Goal: Task Accomplishment & Management: Manage account settings

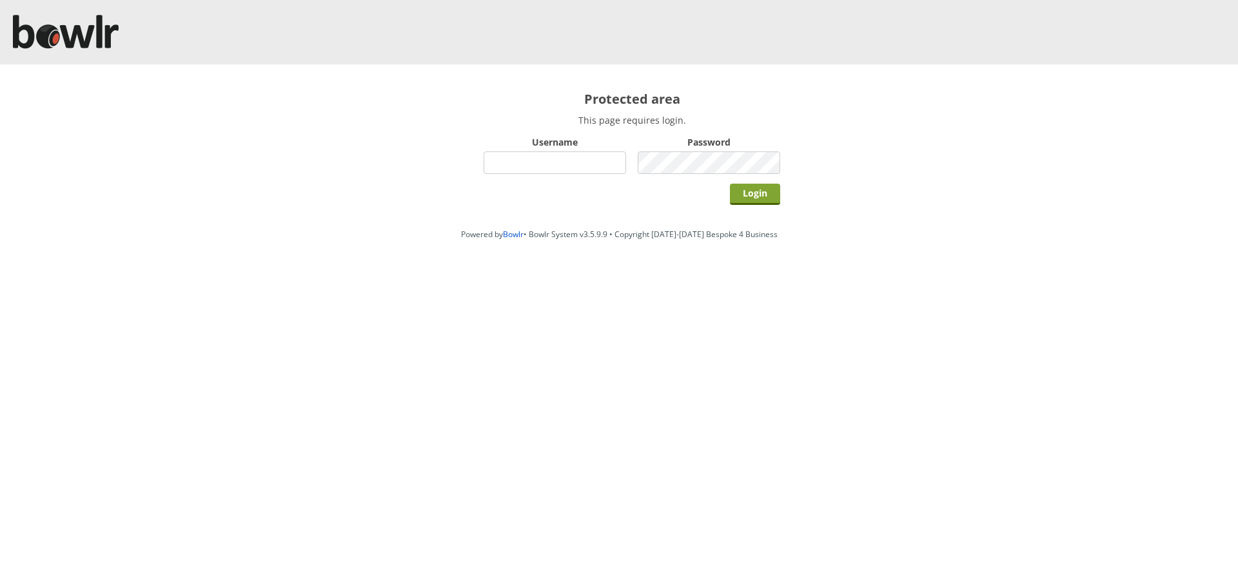
type input "hornseaindoorbowlsclub"
click at [757, 192] on input "Login" at bounding box center [755, 194] width 50 height 21
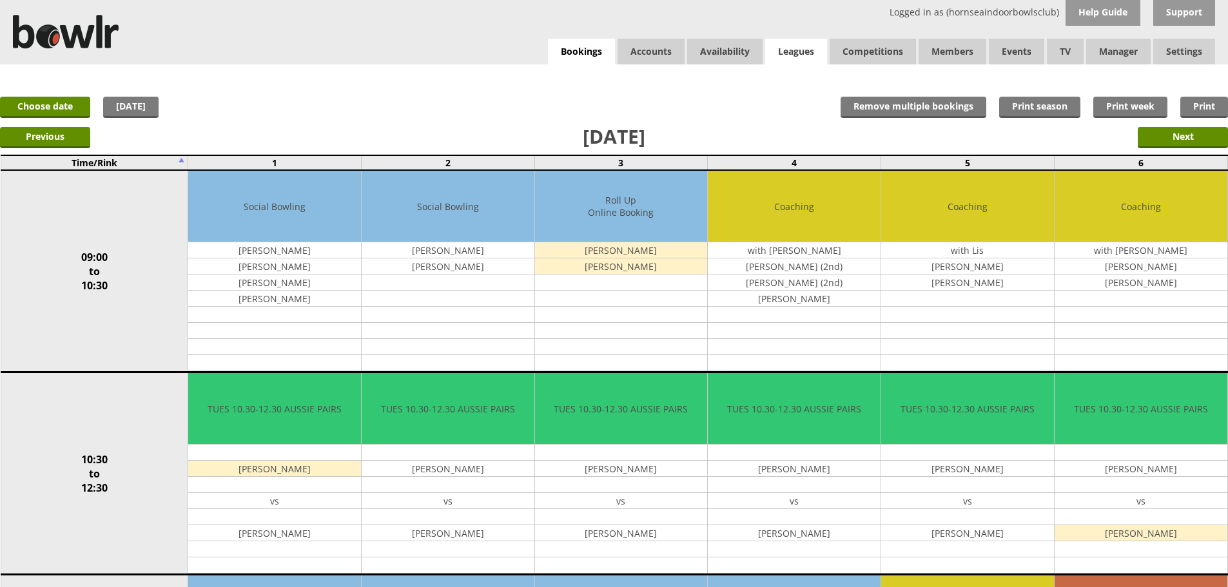
click at [792, 50] on link "Leagues" at bounding box center [796, 52] width 62 height 26
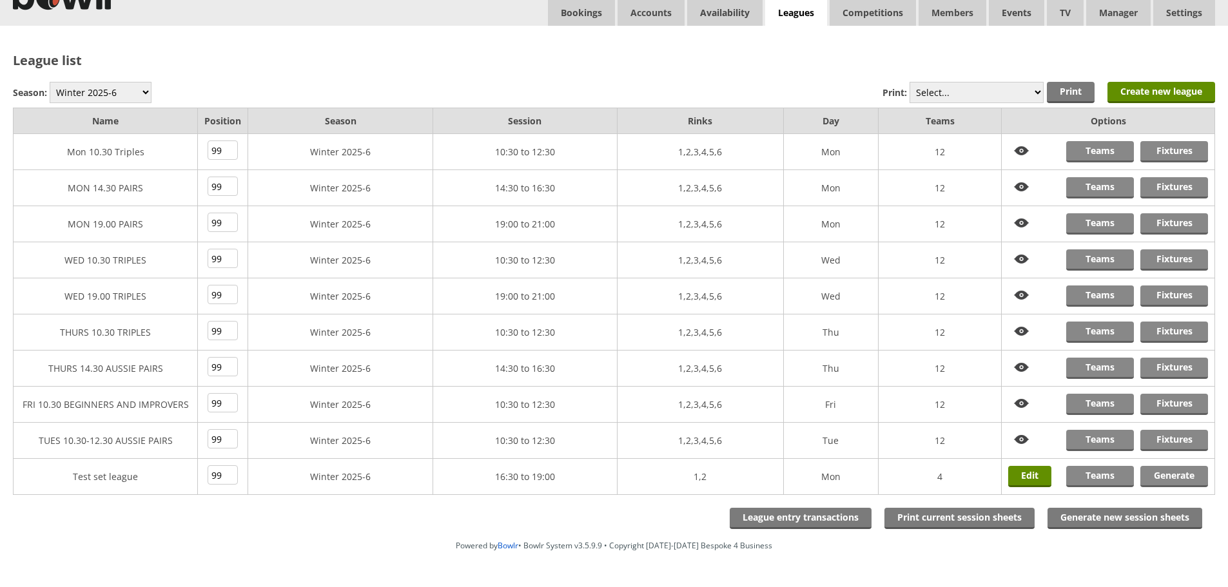
scroll to position [75, 0]
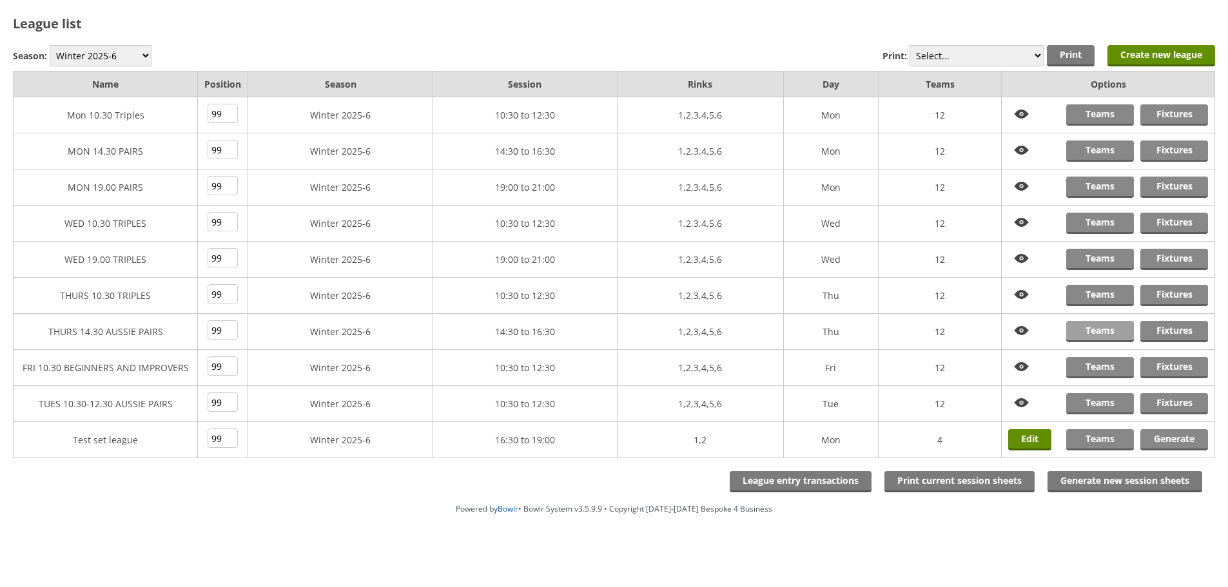
click at [1106, 331] on link "Teams" at bounding box center [1100, 331] width 68 height 21
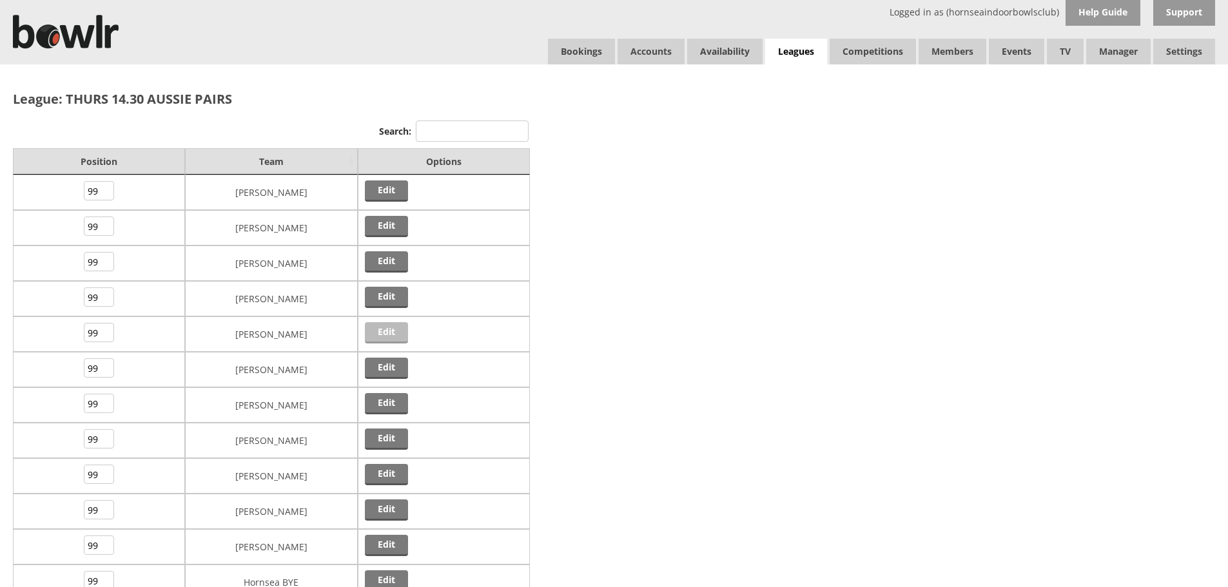
click at [391, 333] on link "Edit" at bounding box center [386, 332] width 43 height 21
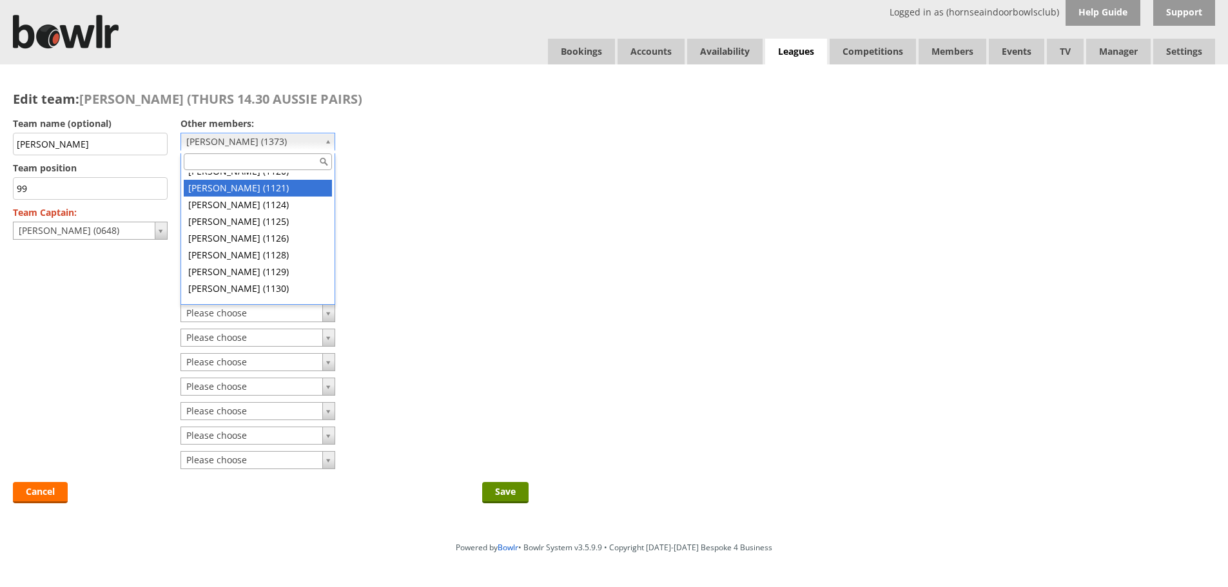
scroll to position [7621, 0]
click at [266, 162] on input "text" at bounding box center [258, 161] width 148 height 17
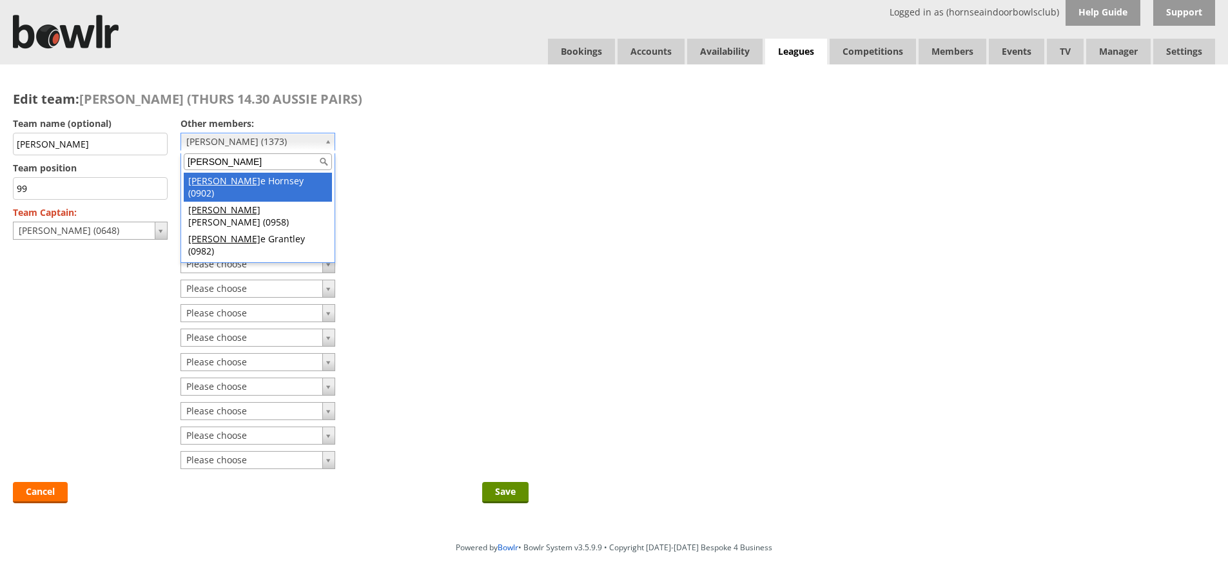
type input "georg"
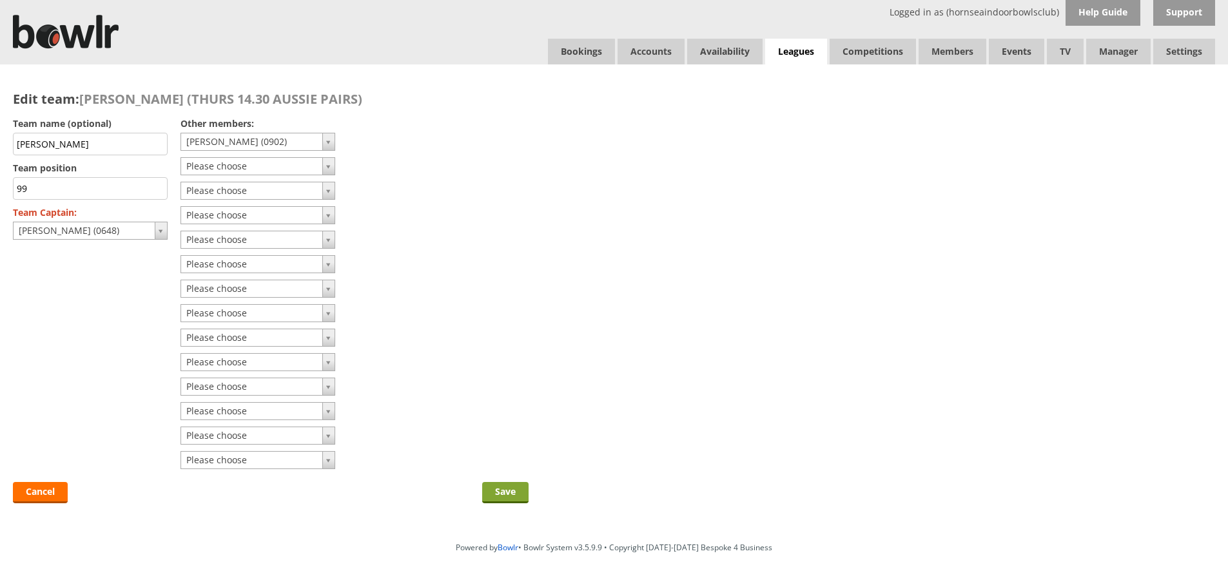
click at [500, 492] on input "Save" at bounding box center [505, 492] width 46 height 21
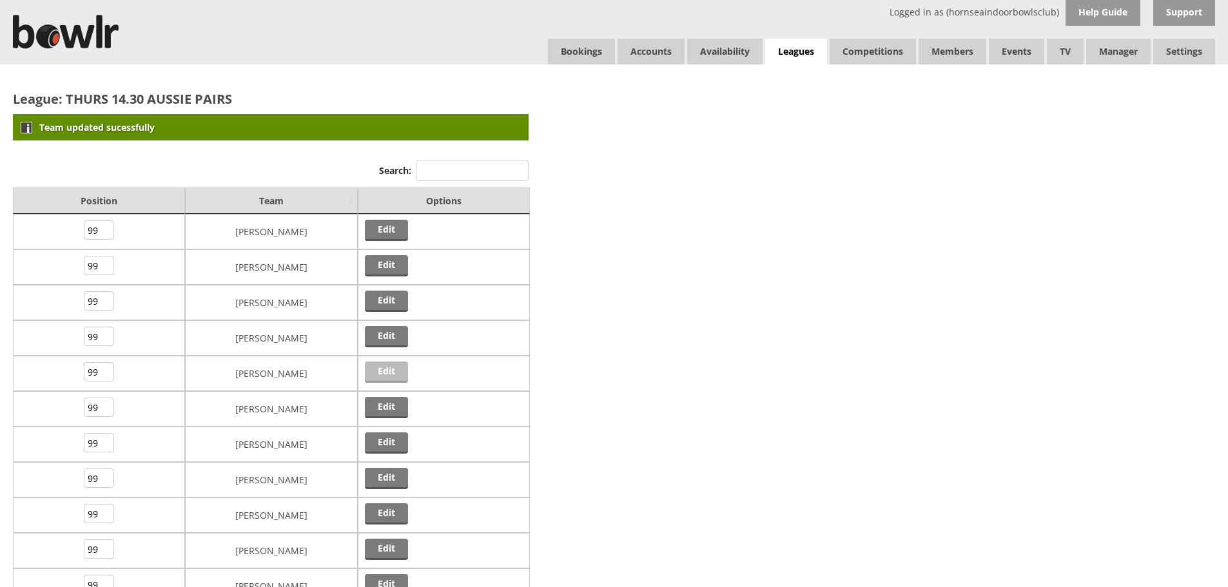
click at [396, 380] on link "Edit" at bounding box center [386, 372] width 43 height 21
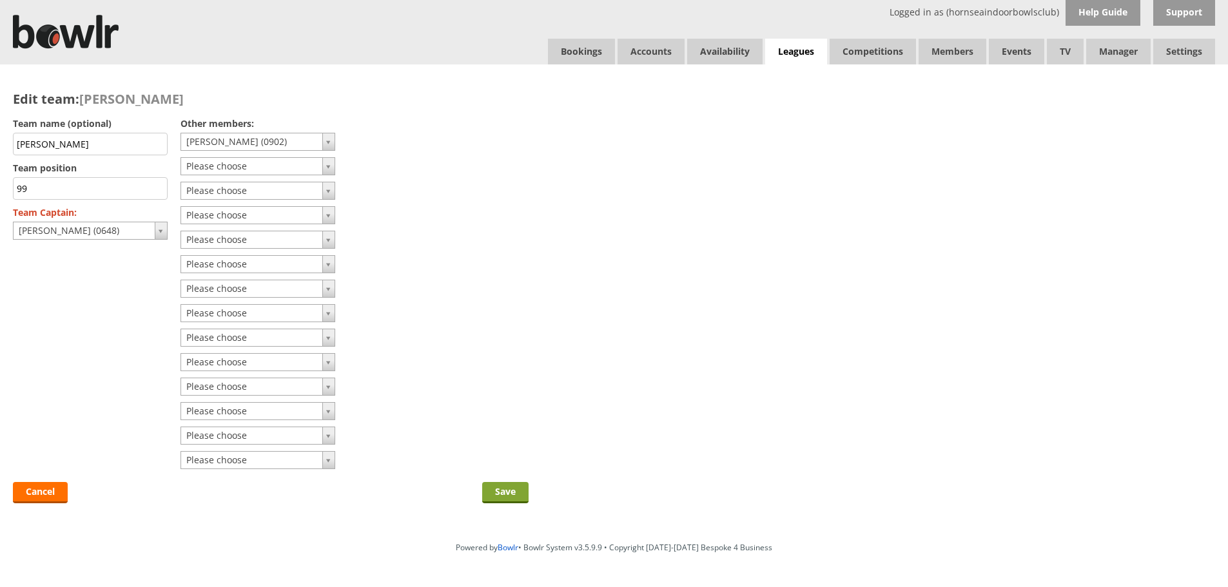
click at [507, 494] on input "Save" at bounding box center [505, 492] width 46 height 21
